Goal: Find specific fact: Find specific page/section

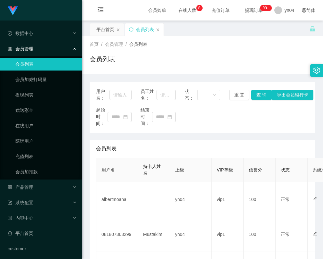
scroll to position [32, 0]
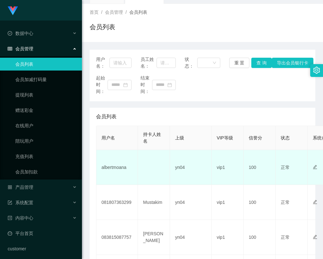
click at [118, 168] on td "albertmoana" at bounding box center [117, 167] width 42 height 35
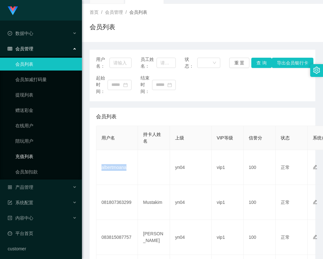
copy td "albertmoana"
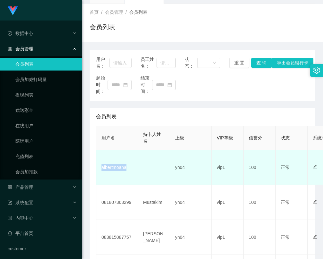
click at [120, 174] on td "albertmoana" at bounding box center [117, 167] width 42 height 35
click at [119, 165] on td "albertmoana" at bounding box center [117, 167] width 42 height 35
click at [117, 166] on td "albertmoana" at bounding box center [117, 167] width 42 height 35
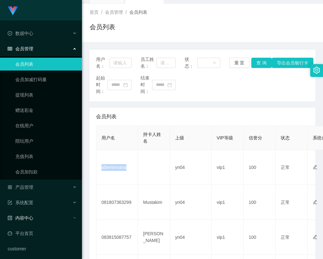
copy td "albertmoana"
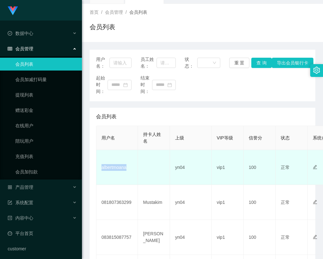
drag, startPoint x: 123, startPoint y: 167, endPoint x: 114, endPoint y: 168, distance: 8.5
click at [123, 167] on td "albertmoana" at bounding box center [117, 167] width 42 height 35
click at [115, 168] on td "albertmoana" at bounding box center [117, 167] width 42 height 35
copy td "albertmoana"
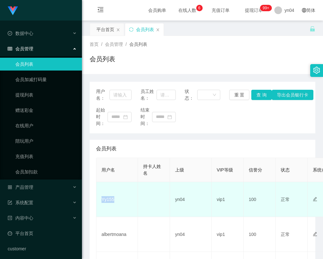
click at [105, 197] on td "Yy155" at bounding box center [117, 199] width 42 height 35
click at [107, 198] on td "Yy155" at bounding box center [117, 199] width 42 height 35
drag, startPoint x: 107, startPoint y: 198, endPoint x: 102, endPoint y: 196, distance: 5.3
click at [107, 198] on td "Yy155" at bounding box center [117, 199] width 42 height 35
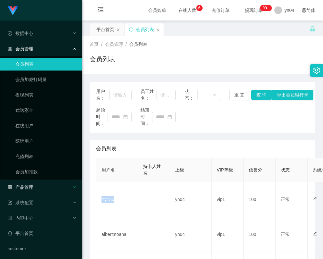
copy td "Yy155"
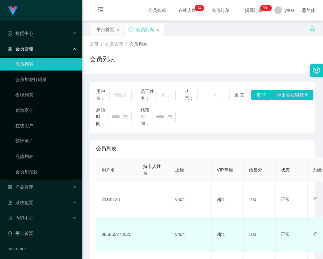
scroll to position [32, 0]
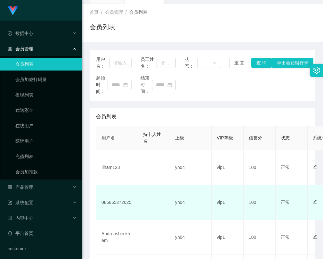
click at [120, 202] on td "085855272625" at bounding box center [117, 202] width 42 height 35
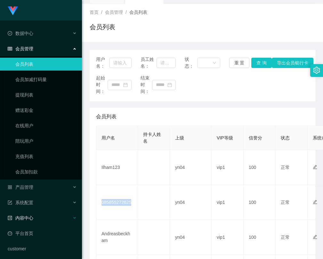
copy td "085855272625"
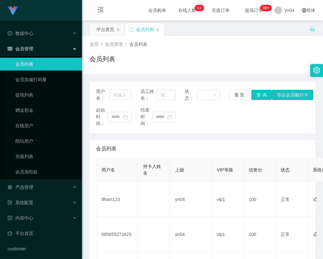
click at [111, 201] on td "Ilham123" at bounding box center [117, 199] width 42 height 35
copy td "Ilham123"
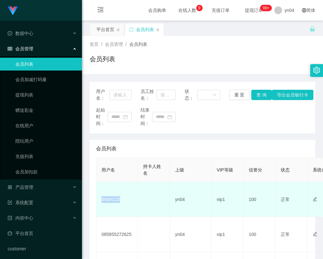
click at [117, 202] on td "Ilham123" at bounding box center [117, 199] width 42 height 35
click at [116, 198] on td "Ilham123" at bounding box center [117, 199] width 42 height 35
copy td "Ilham123"
click at [119, 197] on td "Ilham123" at bounding box center [117, 199] width 42 height 35
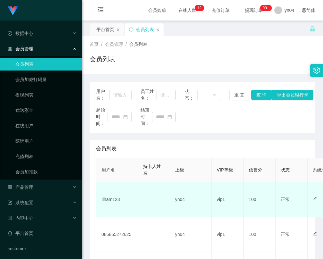
click at [110, 200] on td "Ilham123" at bounding box center [117, 199] width 42 height 35
copy td "Ilham123"
